Goal: Transaction & Acquisition: Purchase product/service

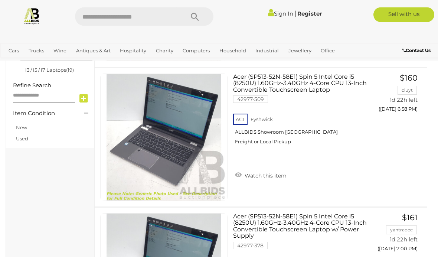
scroll to position [241, 0]
click at [288, 80] on link "Acer (SP513-52N-58E1) Spin 5 Intel Core i5 (8250U) 1.60GHz-3.40GHz 4-Core CPU 1…" at bounding box center [301, 111] width 127 height 77
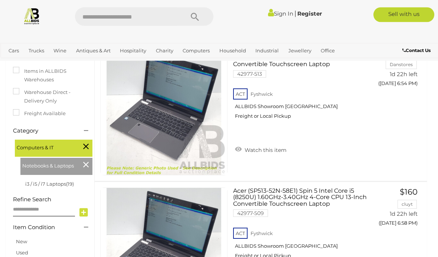
scroll to position [0, 0]
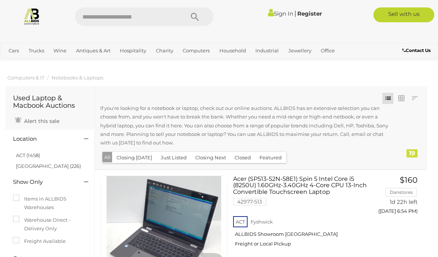
click at [34, 152] on link "ACT (1458)" at bounding box center [28, 155] width 24 height 6
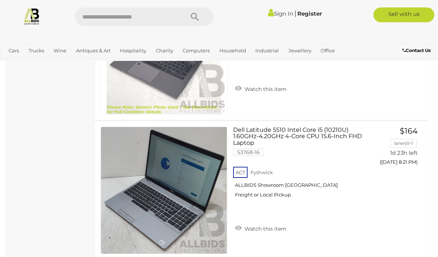
scroll to position [1752, 0]
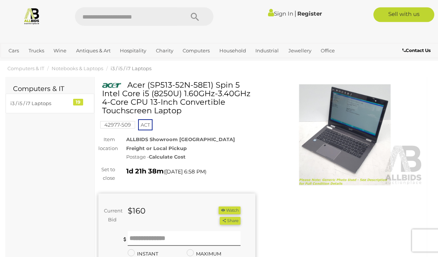
scroll to position [9, 0]
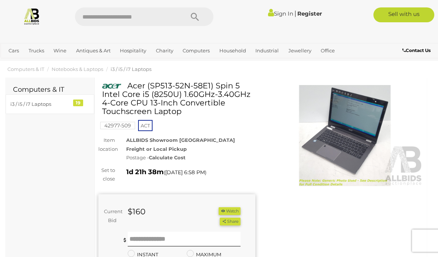
click at [202, 95] on h1 "Acer (SP513-52N-58E1) Spin 5 Intel Core i5 (8250U) 1.60GHz-3.40GHz 4-Core CPU 1…" at bounding box center [177, 98] width 151 height 34
click at [346, 136] on img at bounding box center [344, 135] width 157 height 101
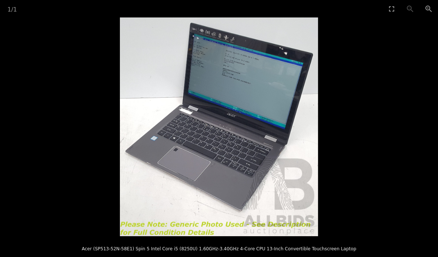
click at [392, 8] on button "Toggle fullscreen" at bounding box center [391, 8] width 19 height 17
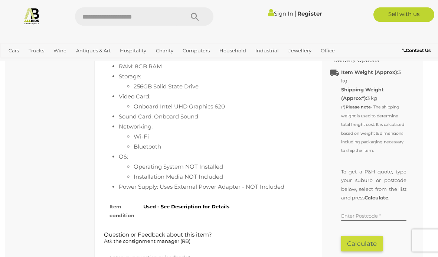
scroll to position [452, 0]
